Goal: Find specific page/section: Find specific page/section

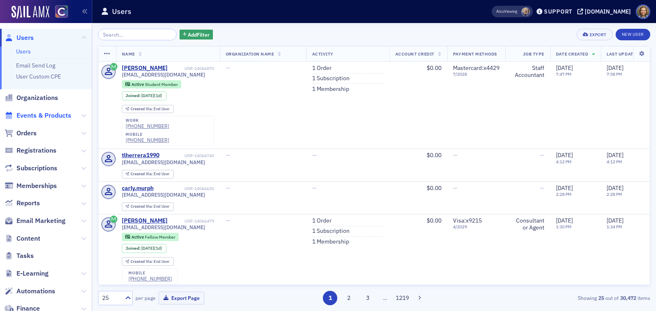
click at [29, 116] on span "Events & Products" at bounding box center [43, 115] width 55 height 9
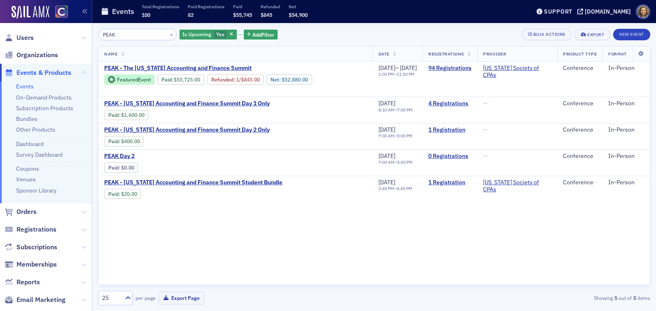
drag, startPoint x: 124, startPoint y: 35, endPoint x: 75, endPoint y: 31, distance: 49.1
click at [76, 31] on div "Users Organizations Events & Products Events On-Demand Products Subscription Pr…" at bounding box center [328, 155] width 656 height 311
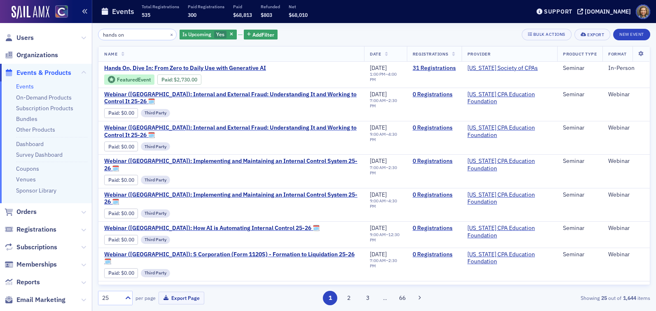
type input "hands on"
